Goal: Contribute content

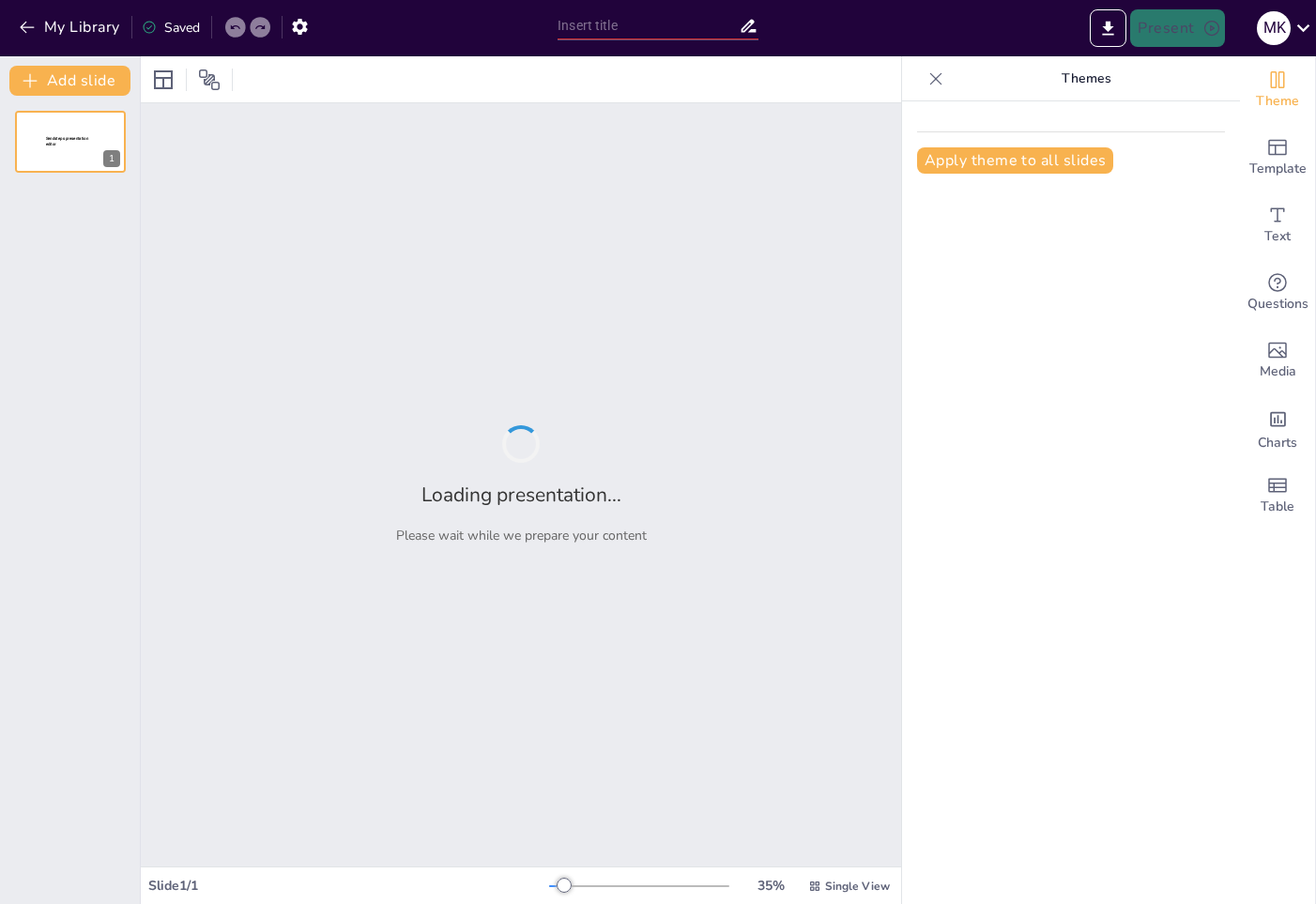
type input "Стратегия выхода на рынок для CognitiveLab"
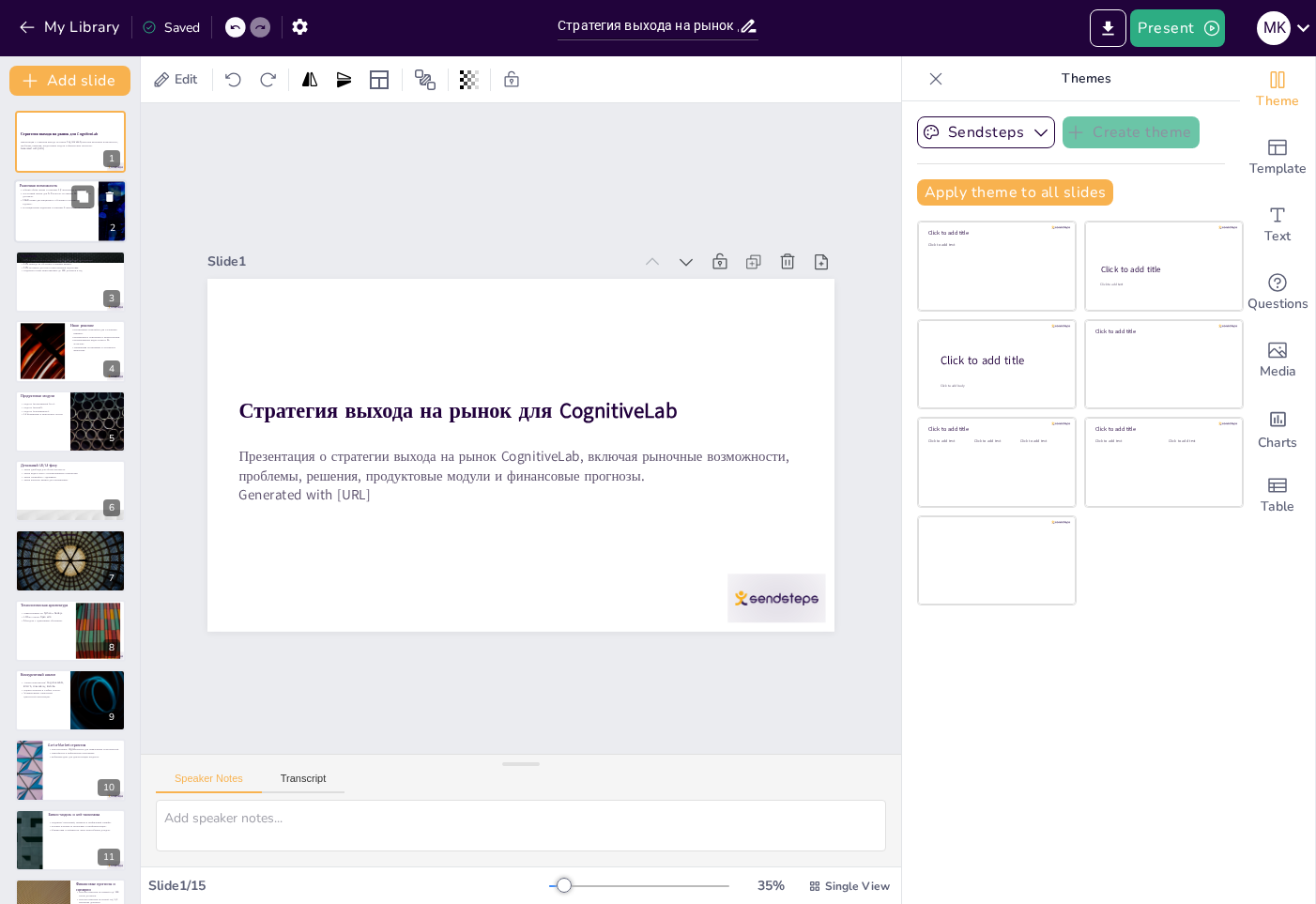
click at [58, 226] on div at bounding box center [71, 212] width 113 height 64
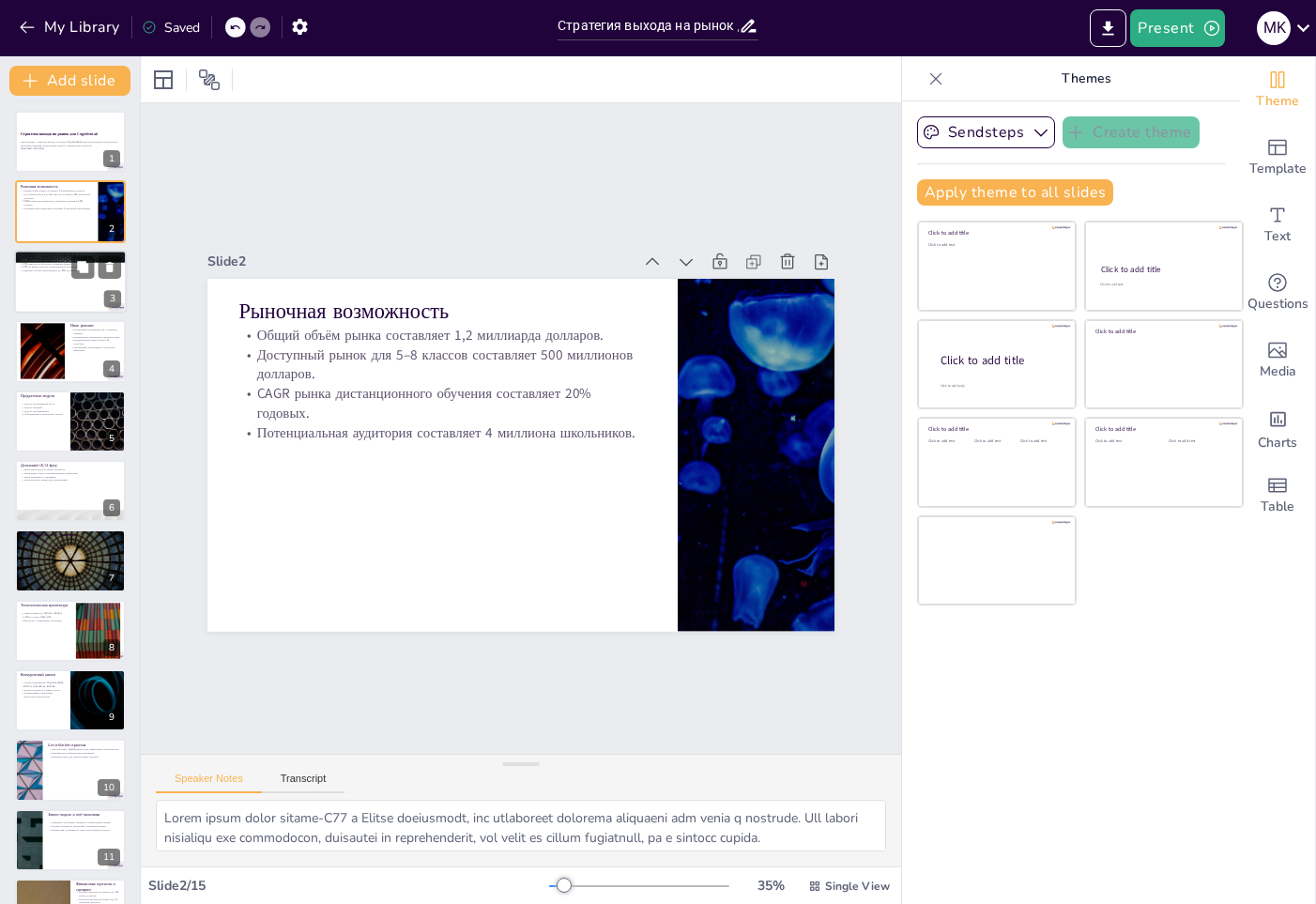
click at [34, 306] on div at bounding box center [71, 282] width 113 height 64
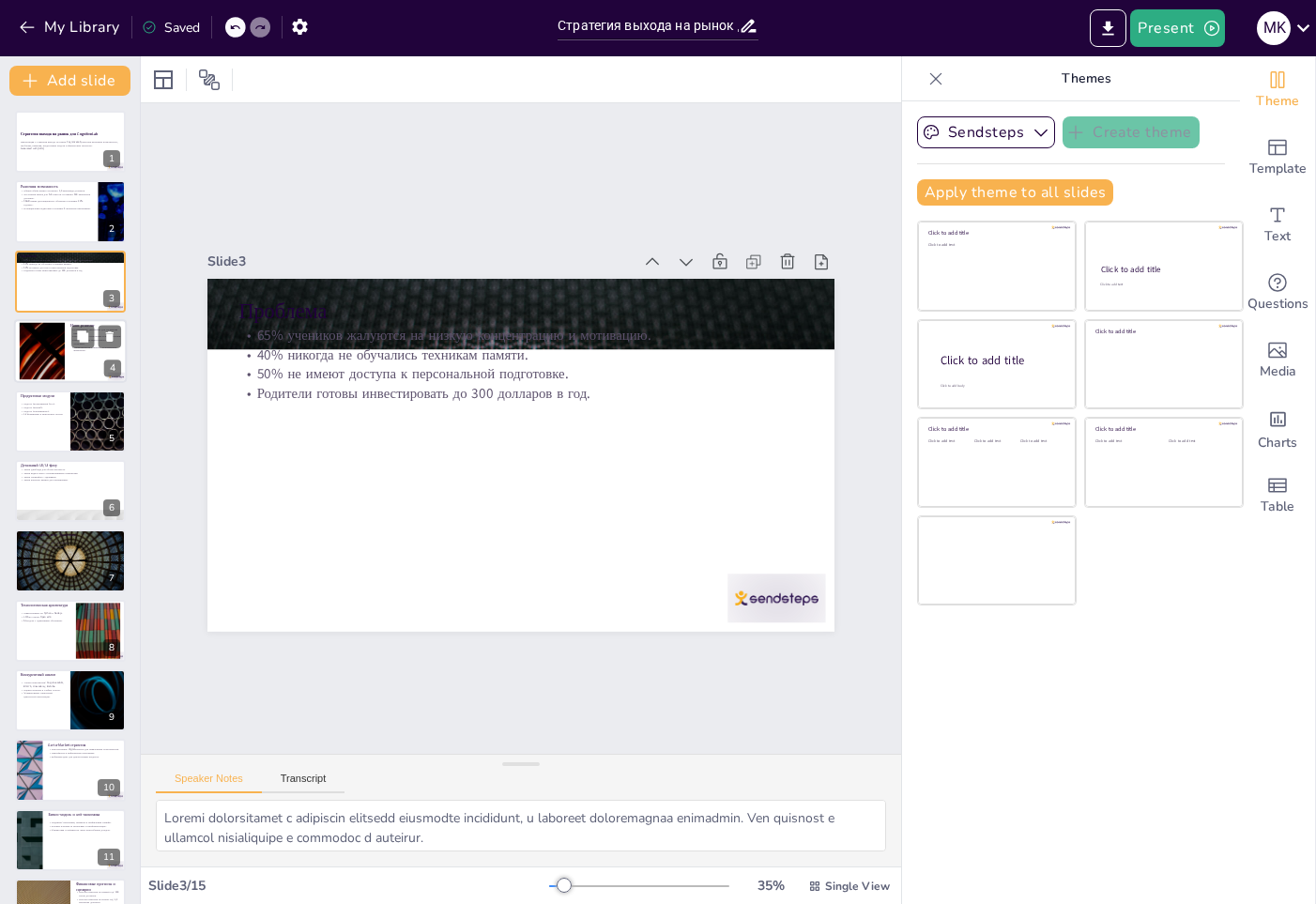
click at [54, 364] on div at bounding box center [42, 352] width 102 height 58
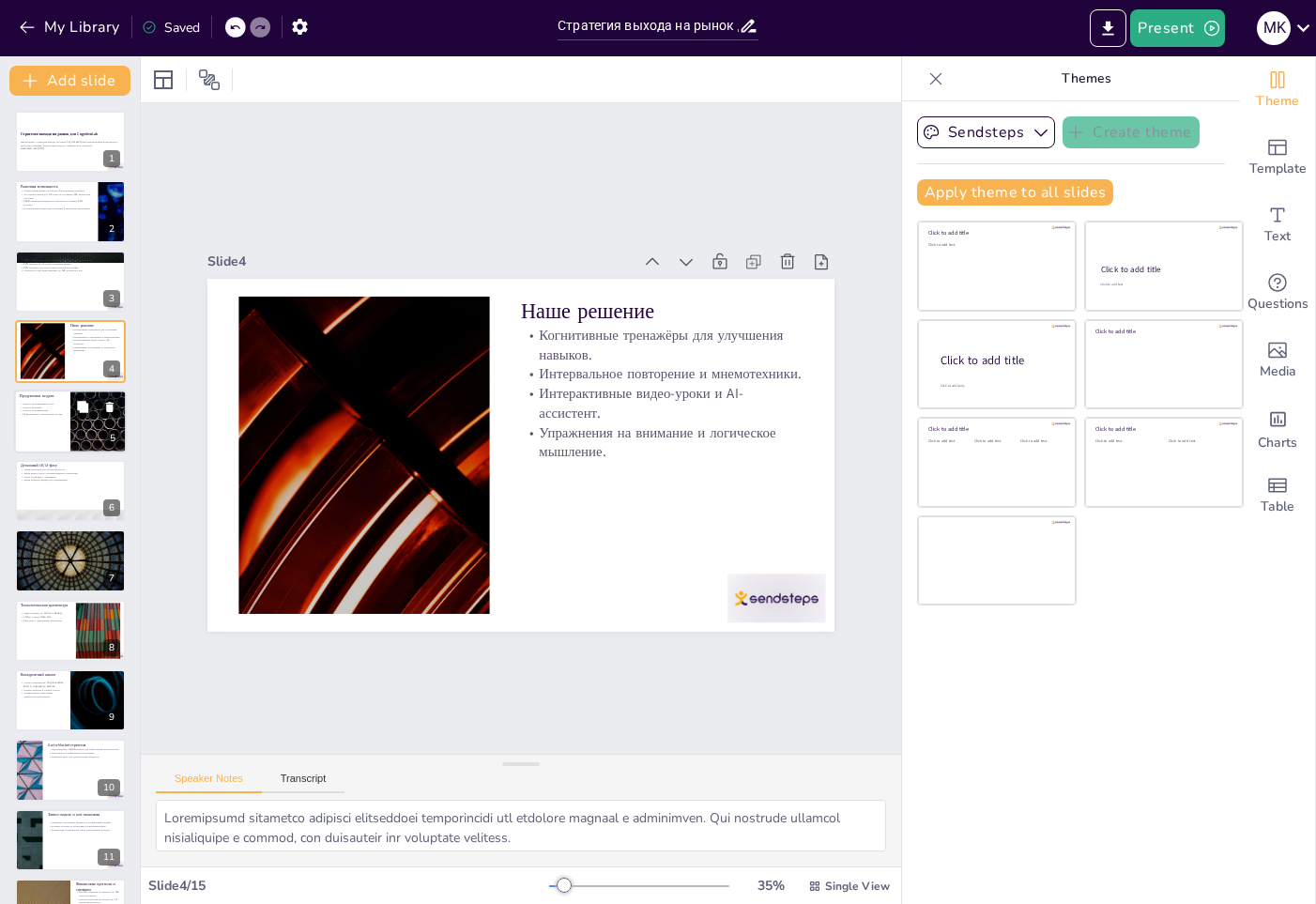
click at [38, 435] on div at bounding box center [71, 421] width 113 height 64
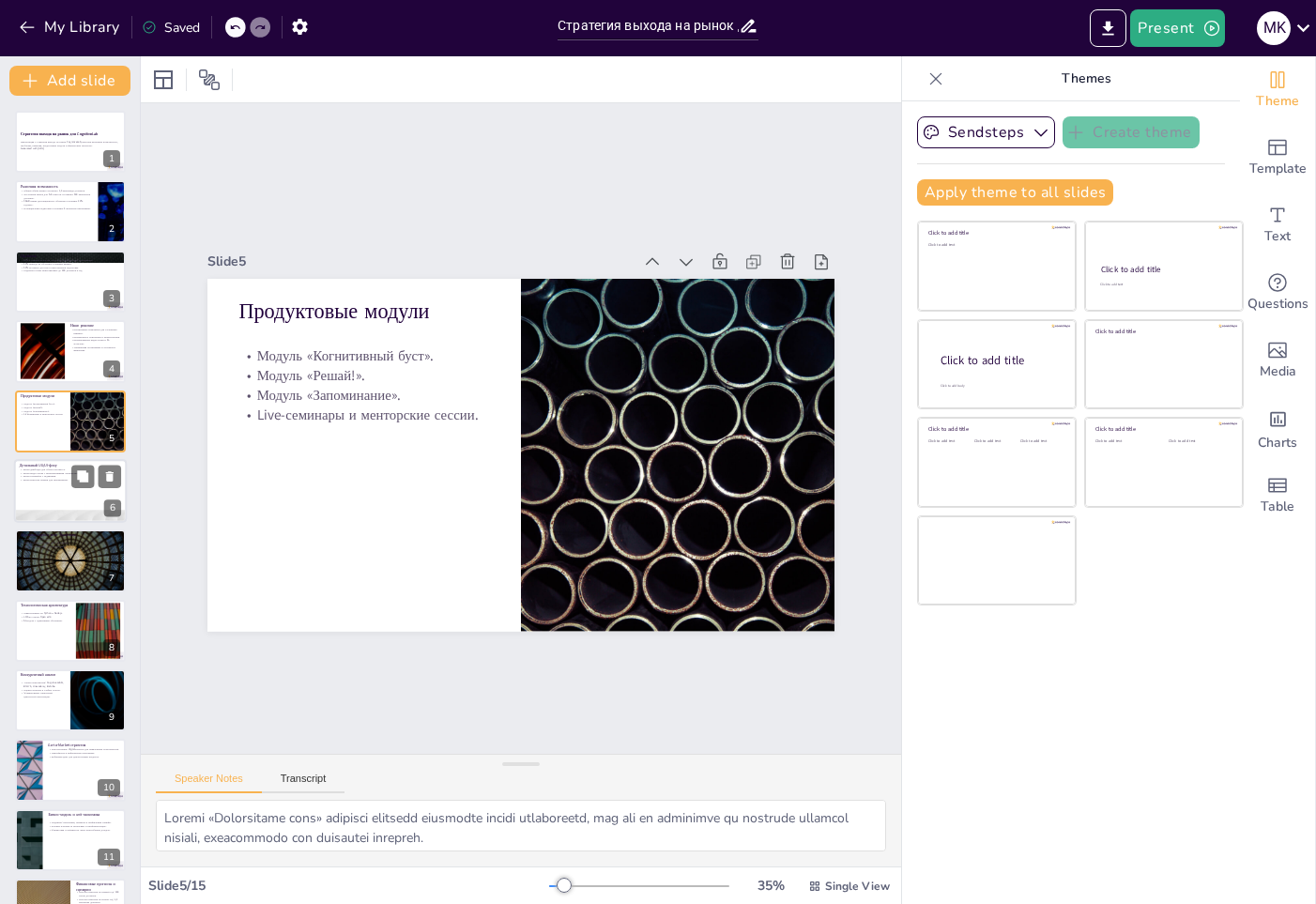
click at [63, 512] on div at bounding box center [71, 517] width 113 height 64
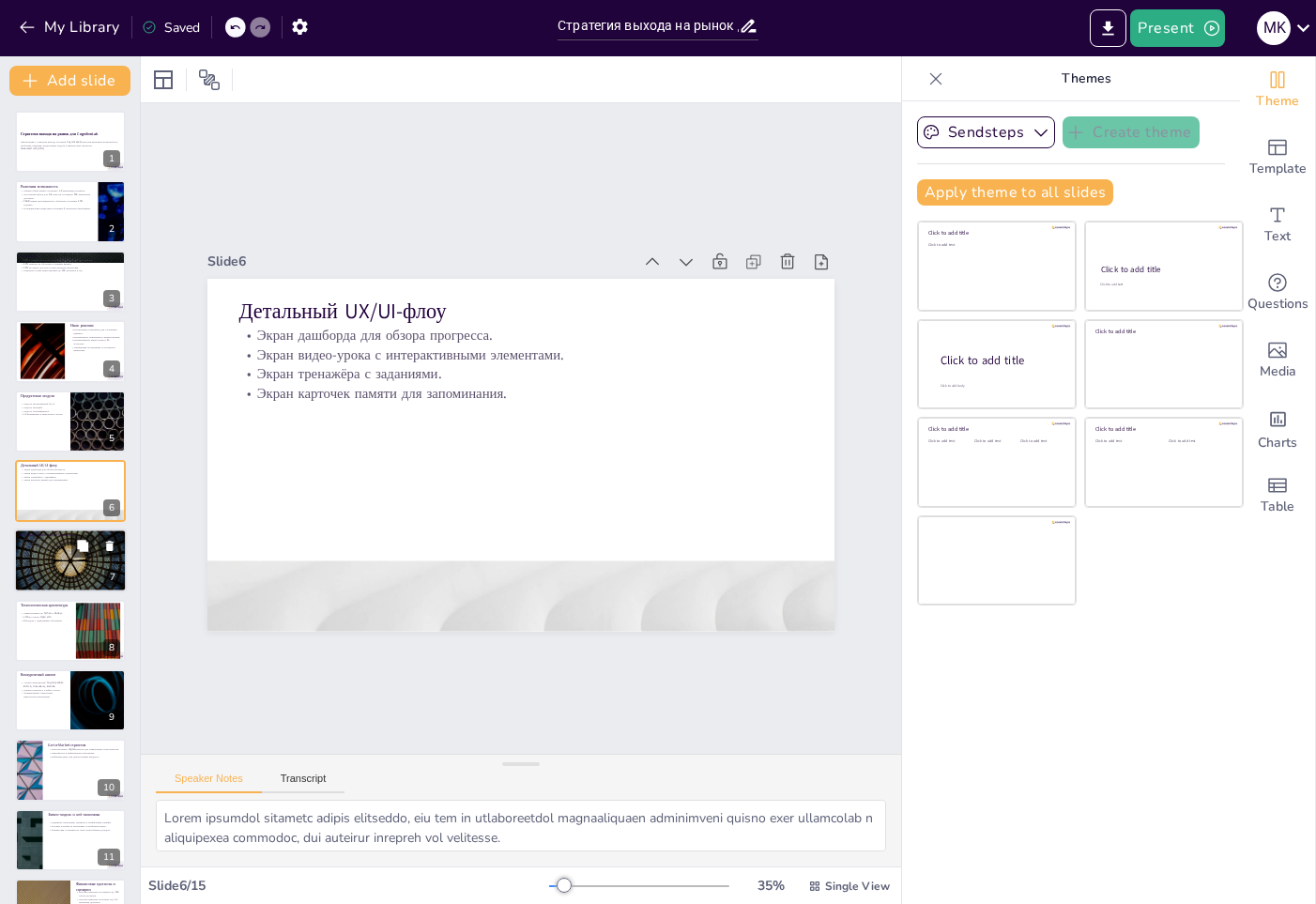
click at [59, 575] on div at bounding box center [71, 562] width 113 height 64
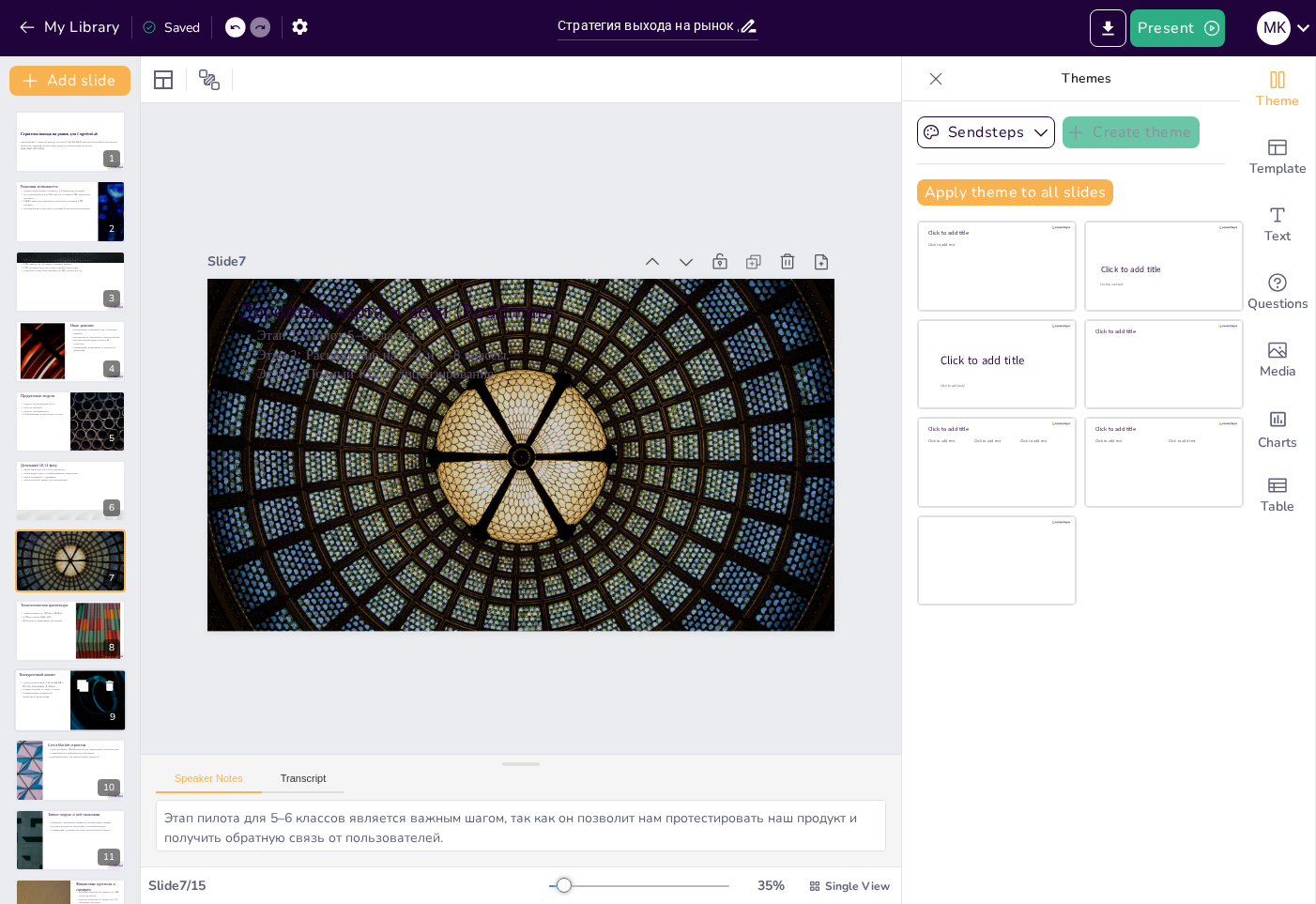
scroll to position [61, 0]
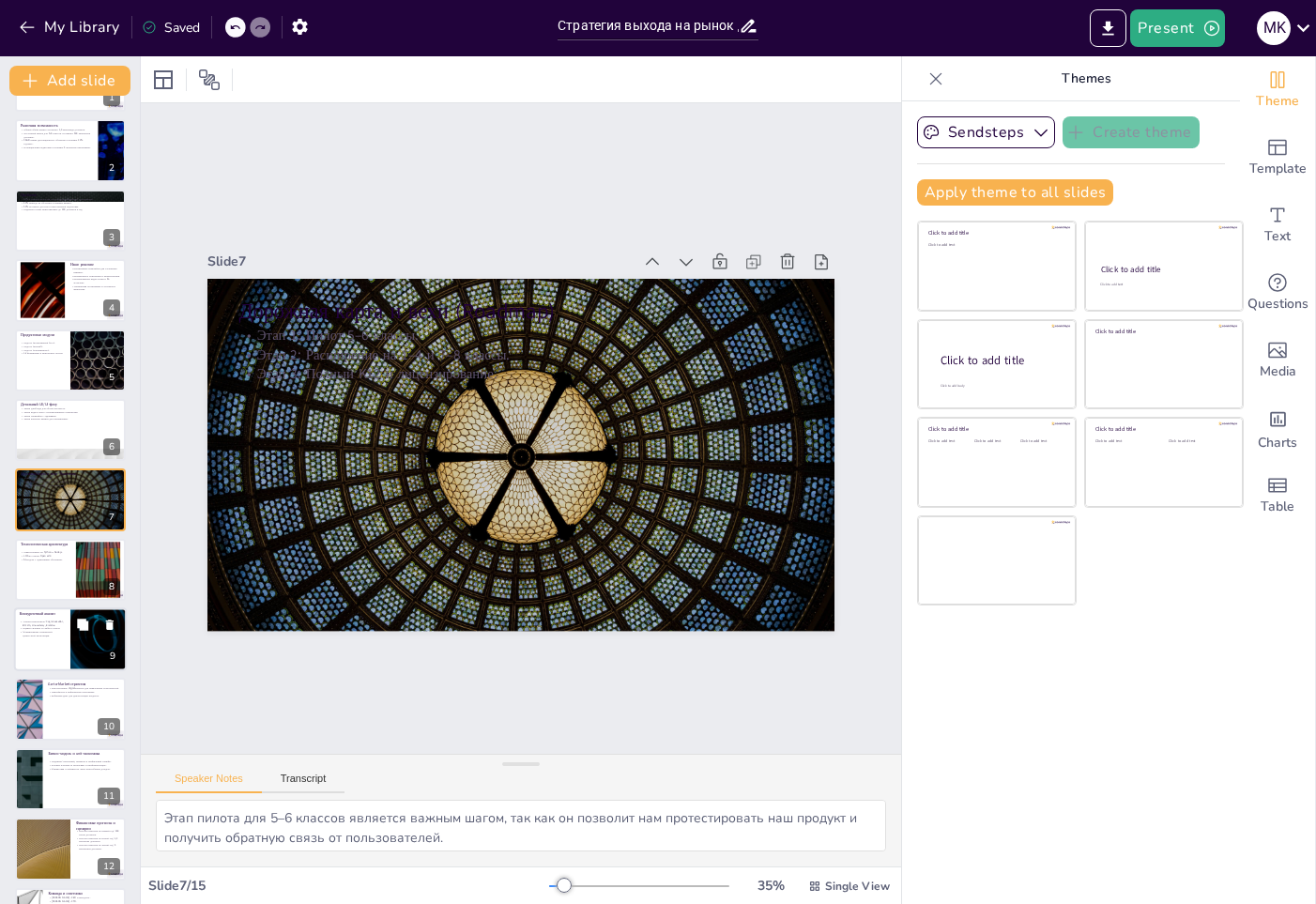
click at [36, 639] on div at bounding box center [71, 639] width 113 height 64
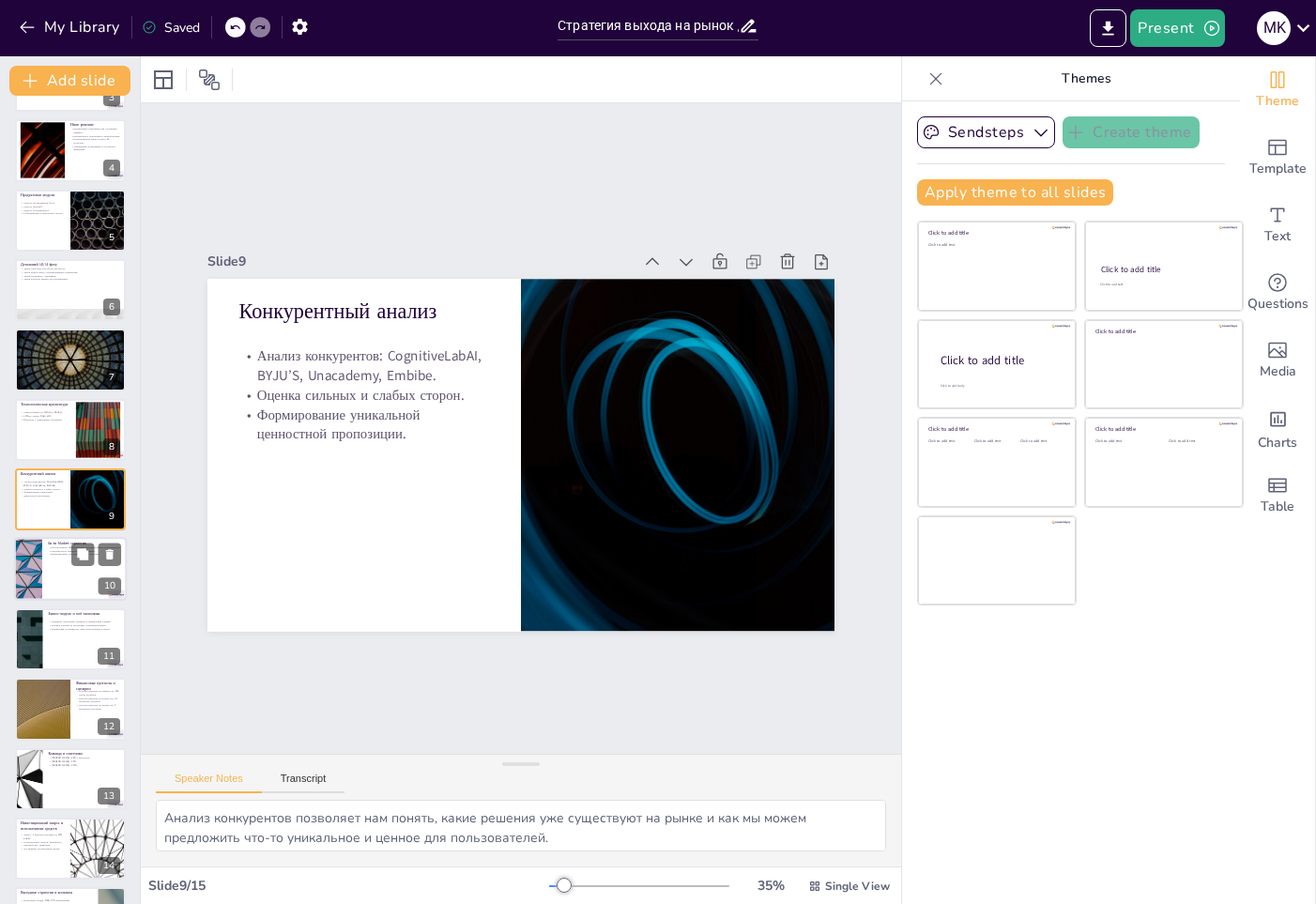
click at [53, 555] on p "Вебинары-демо для демонстрации продукта." at bounding box center [85, 555] width 74 height 4
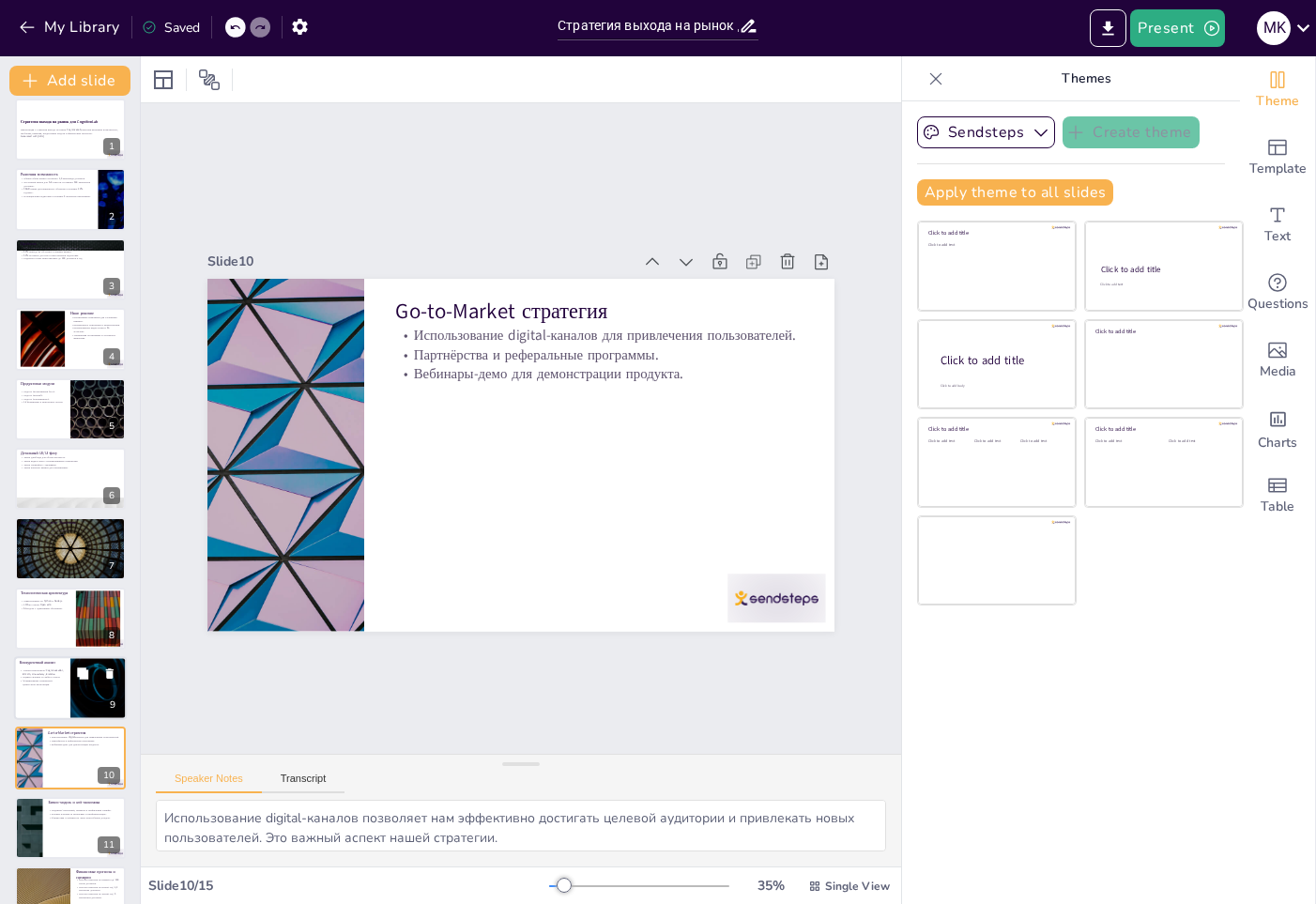
scroll to position [0, 0]
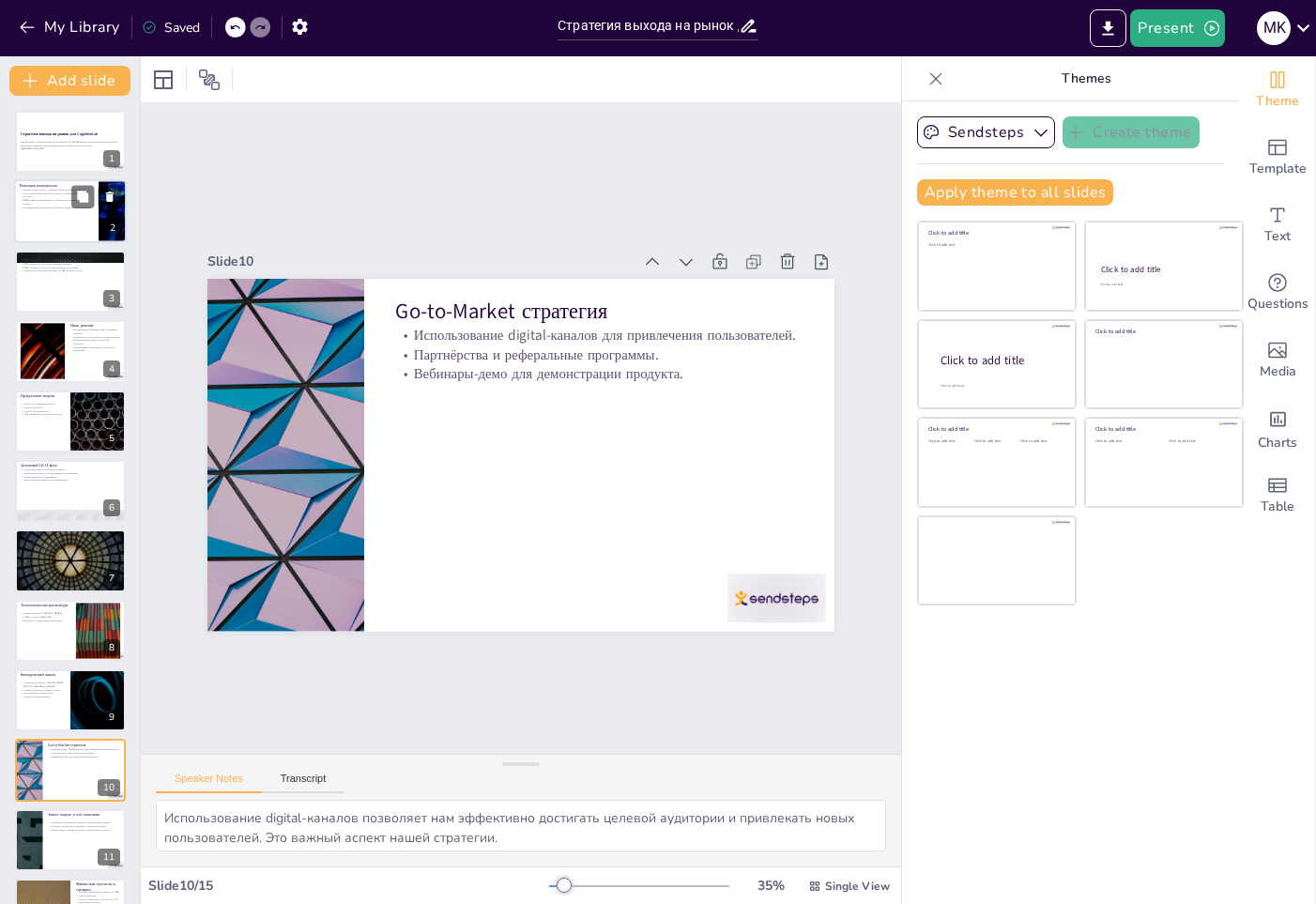
click at [35, 218] on div at bounding box center [71, 212] width 113 height 64
type textarea "Lorem ipsum dolor sitame-C25 a Elitse doeiusmodt, inc utlaboreet dolorema aliqu…"
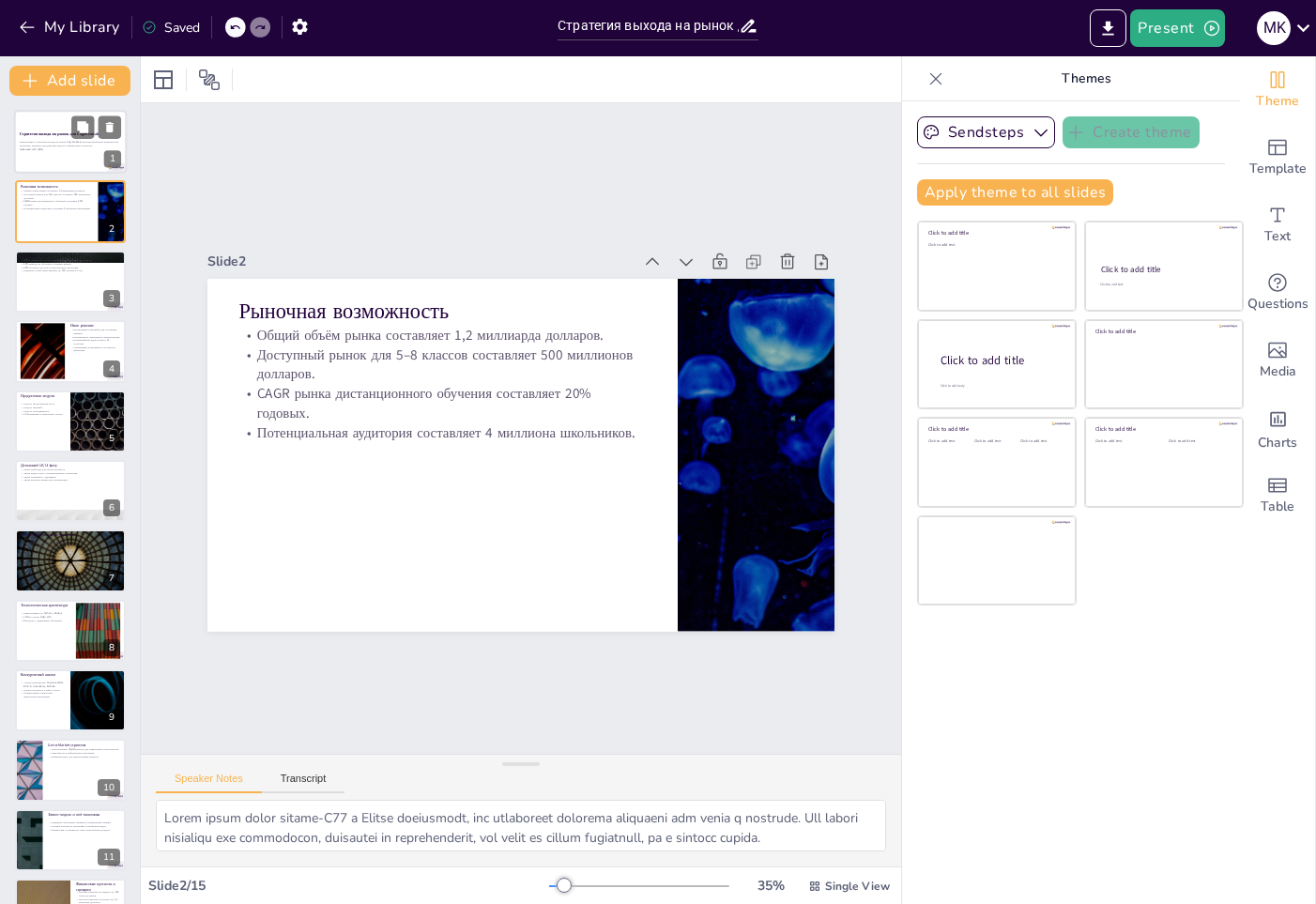
click at [39, 150] on p "Generated with [URL]" at bounding box center [71, 149] width 102 height 4
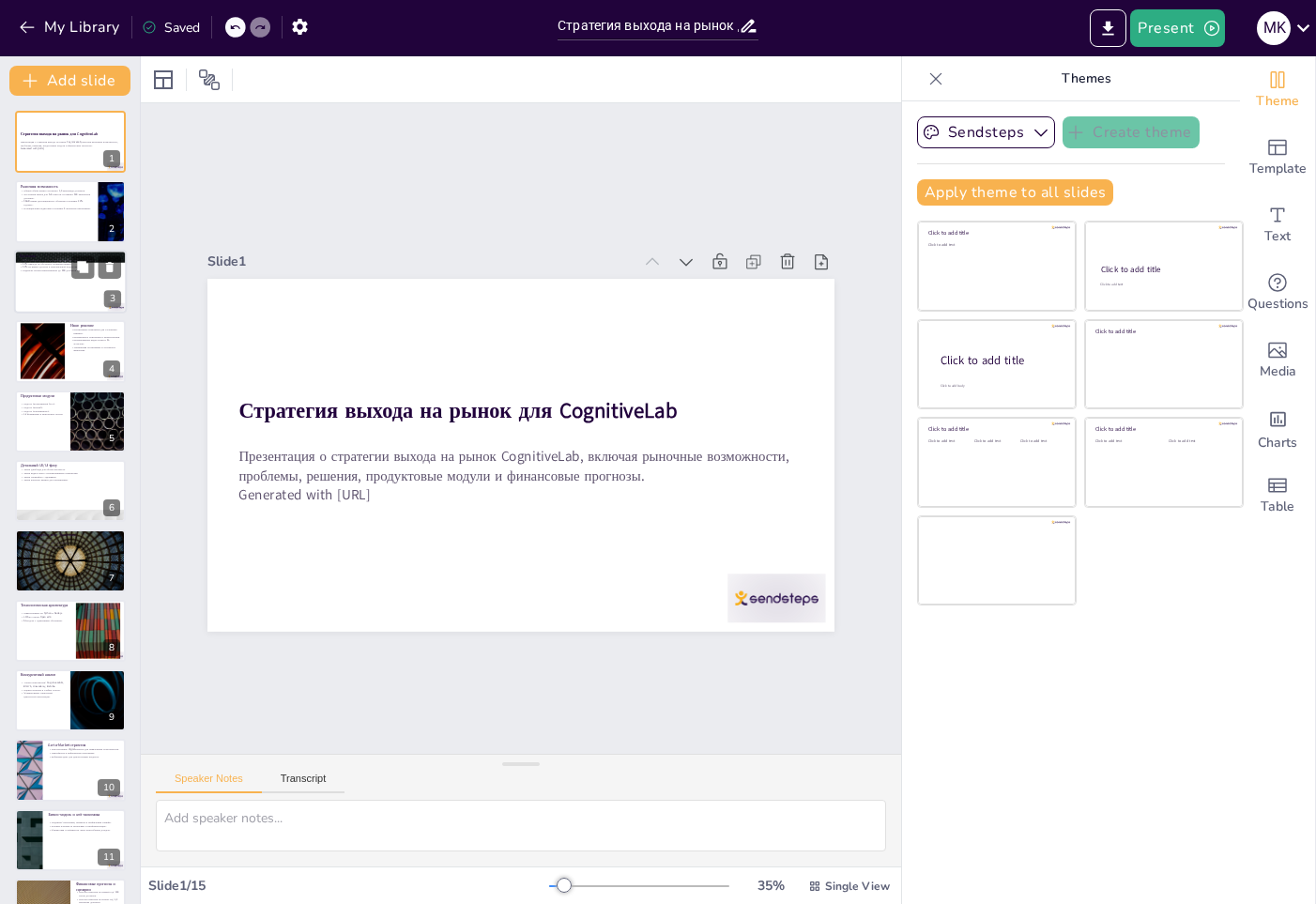
click at [44, 304] on div at bounding box center [71, 282] width 113 height 64
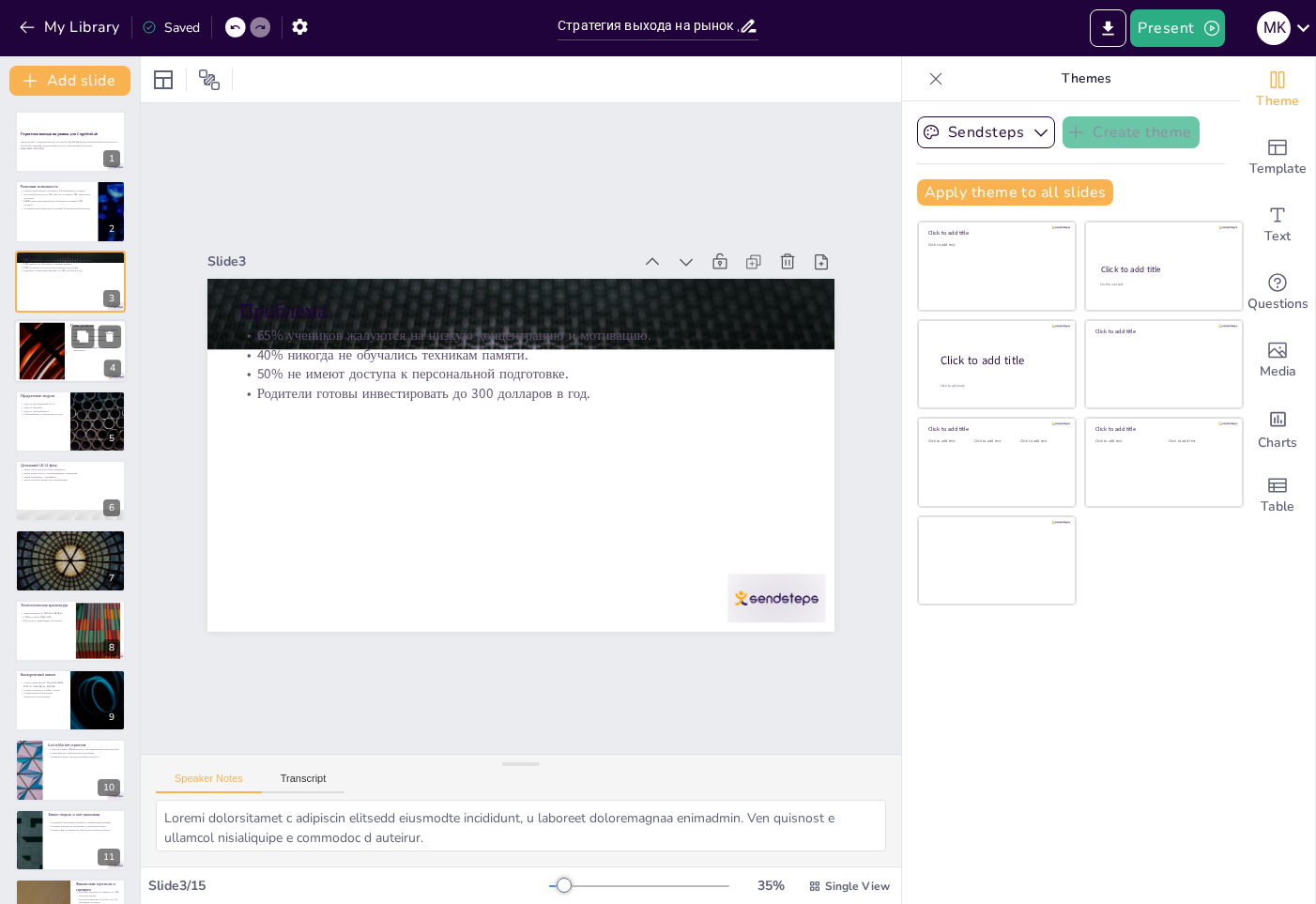
click at [41, 376] on div at bounding box center [42, 352] width 102 height 58
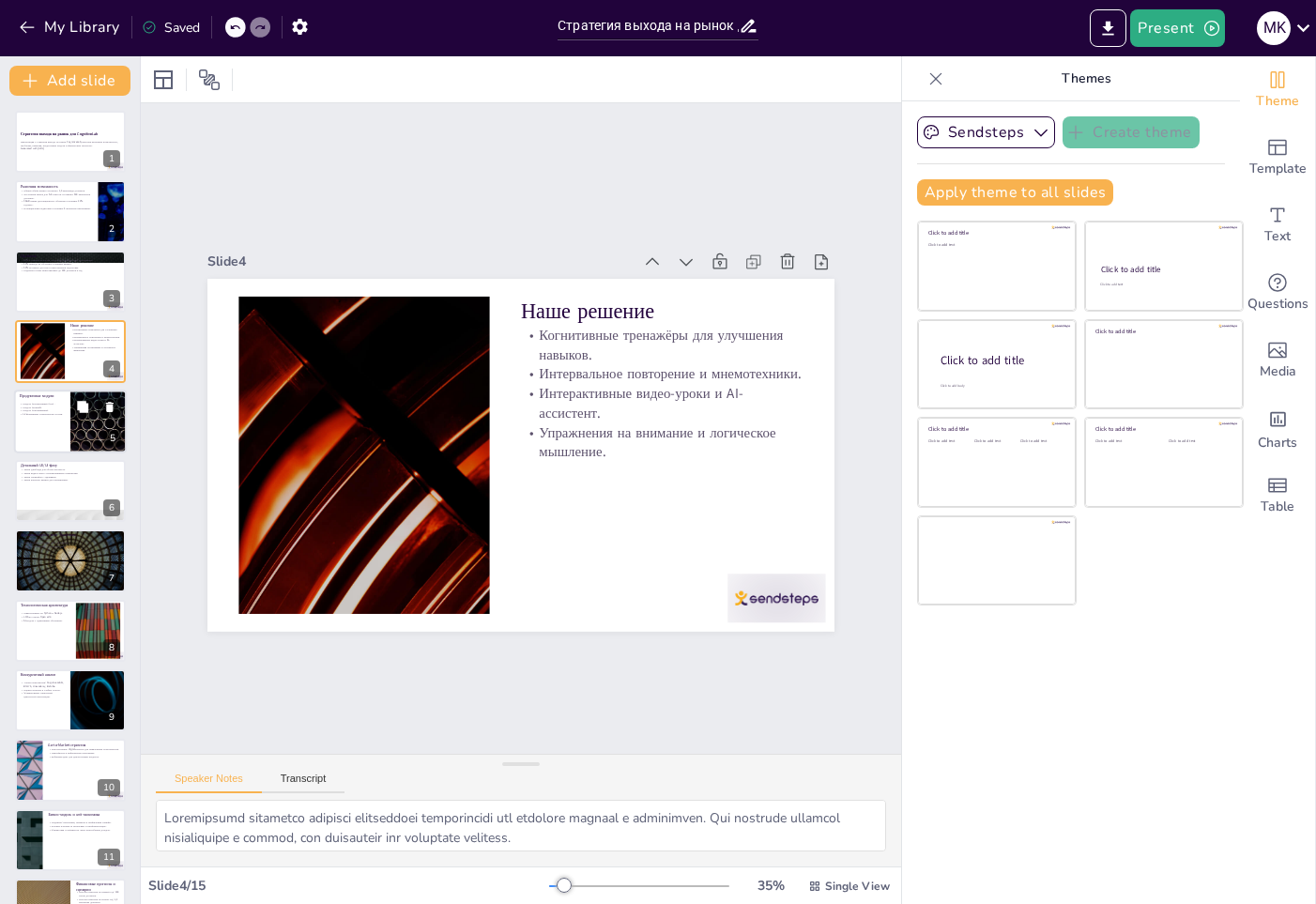
click at [41, 430] on div at bounding box center [71, 421] width 113 height 64
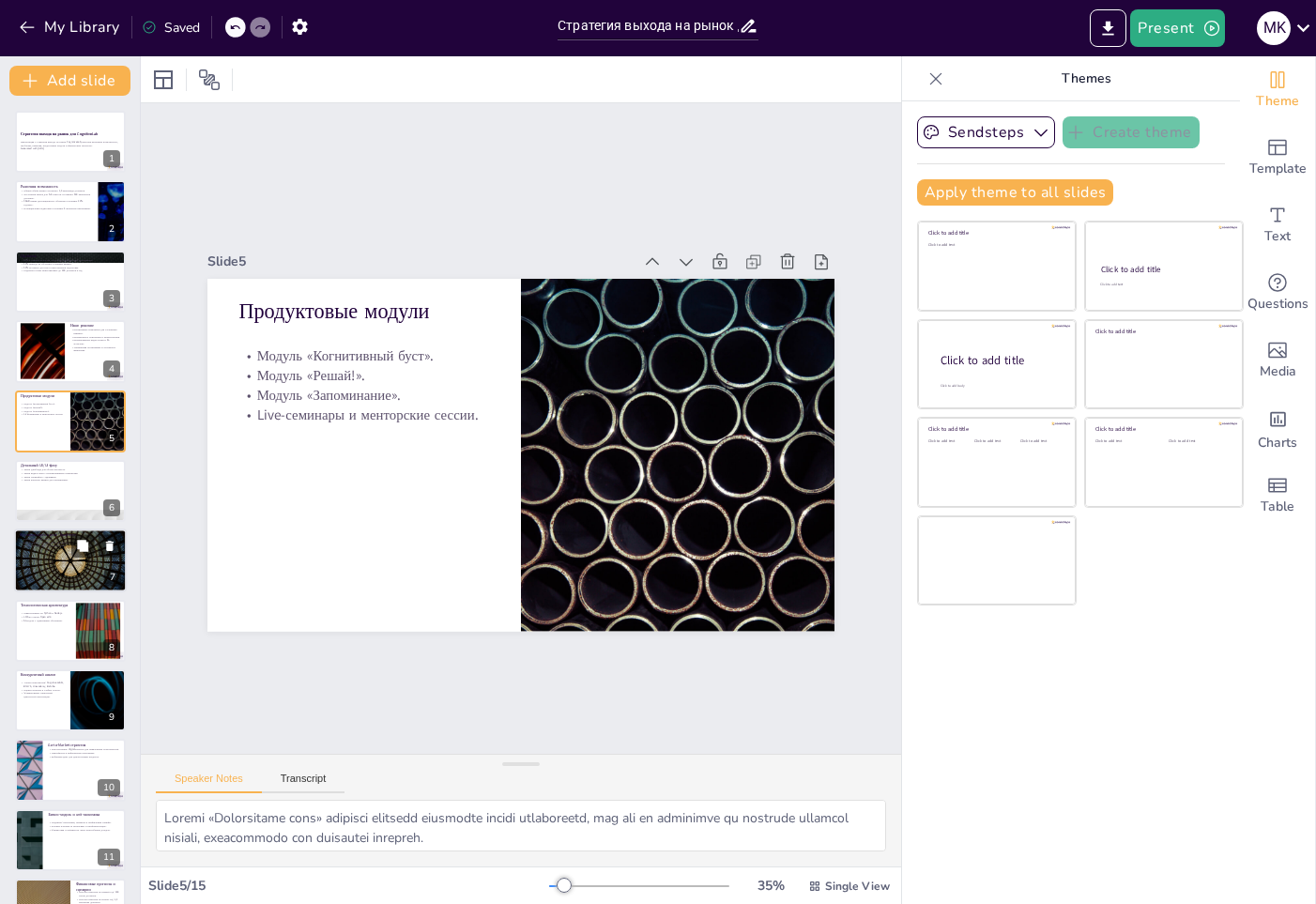
click at [44, 531] on div at bounding box center [71, 562] width 113 height 64
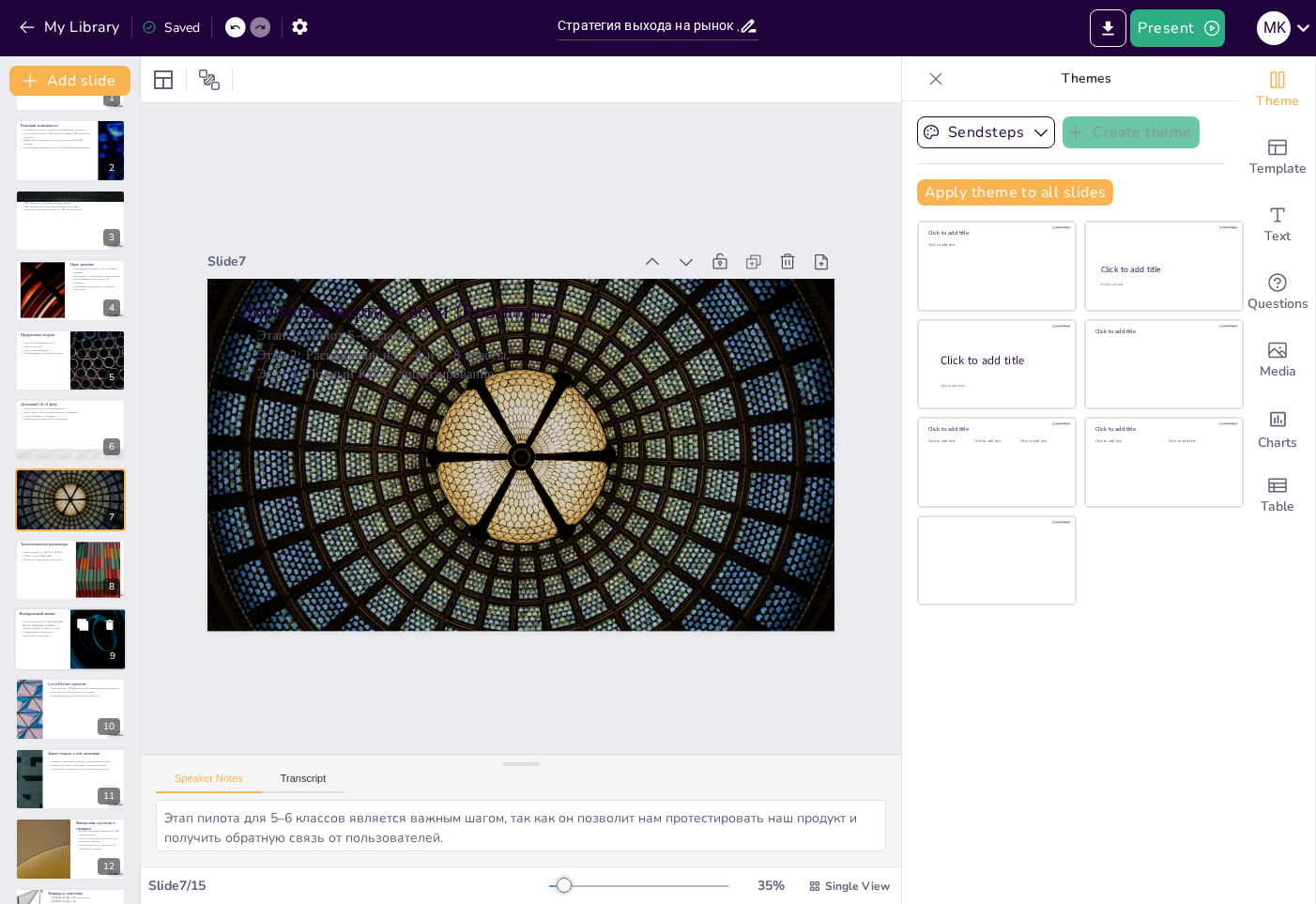
click at [52, 617] on div "Конкурентный анализ" at bounding box center [42, 615] width 45 height 8
type textarea "Анализ конкурентов позволяет нам понять, какие решения уже существуют на рынке …"
